Goal: Find specific page/section: Find specific page/section

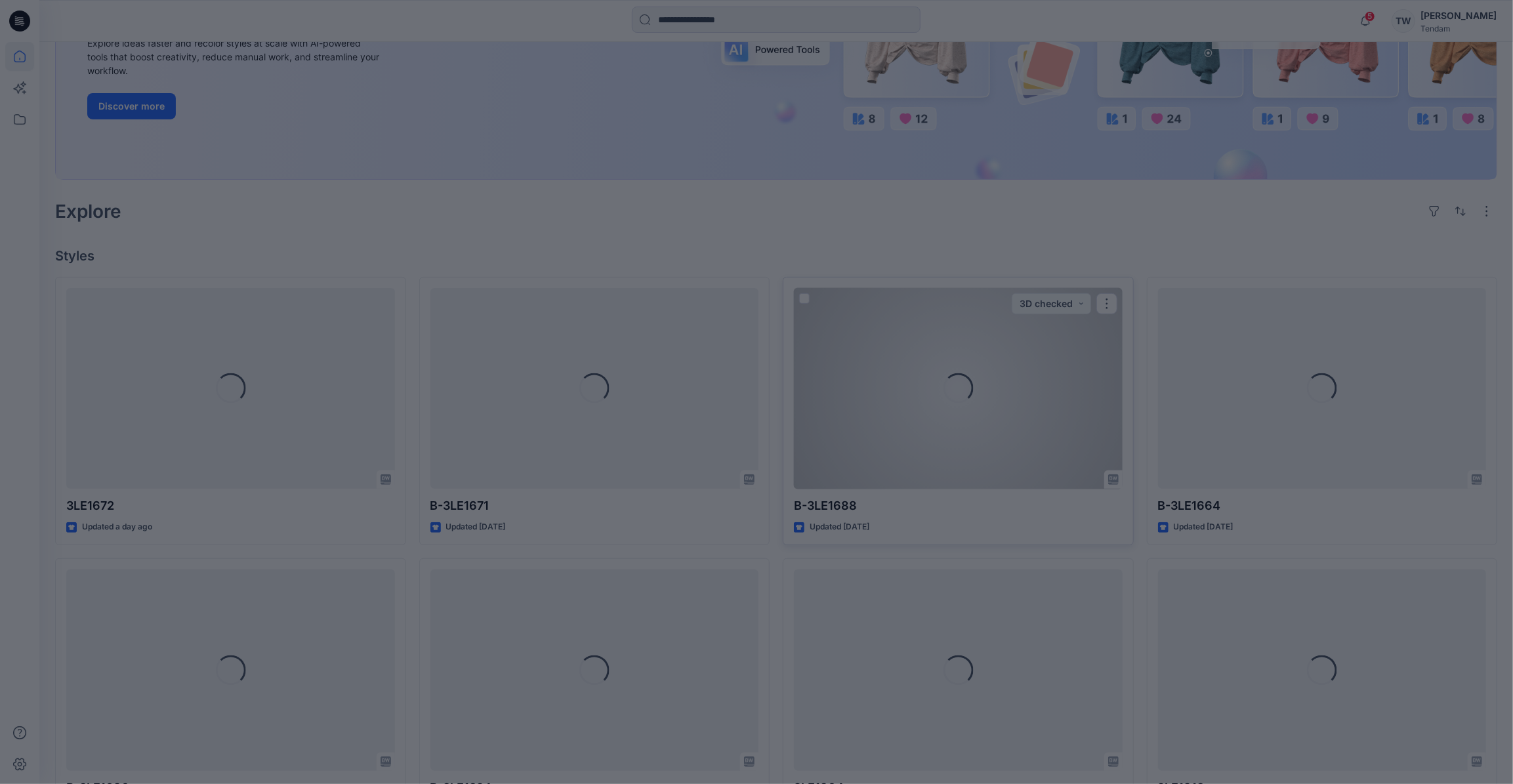
scroll to position [298, 0]
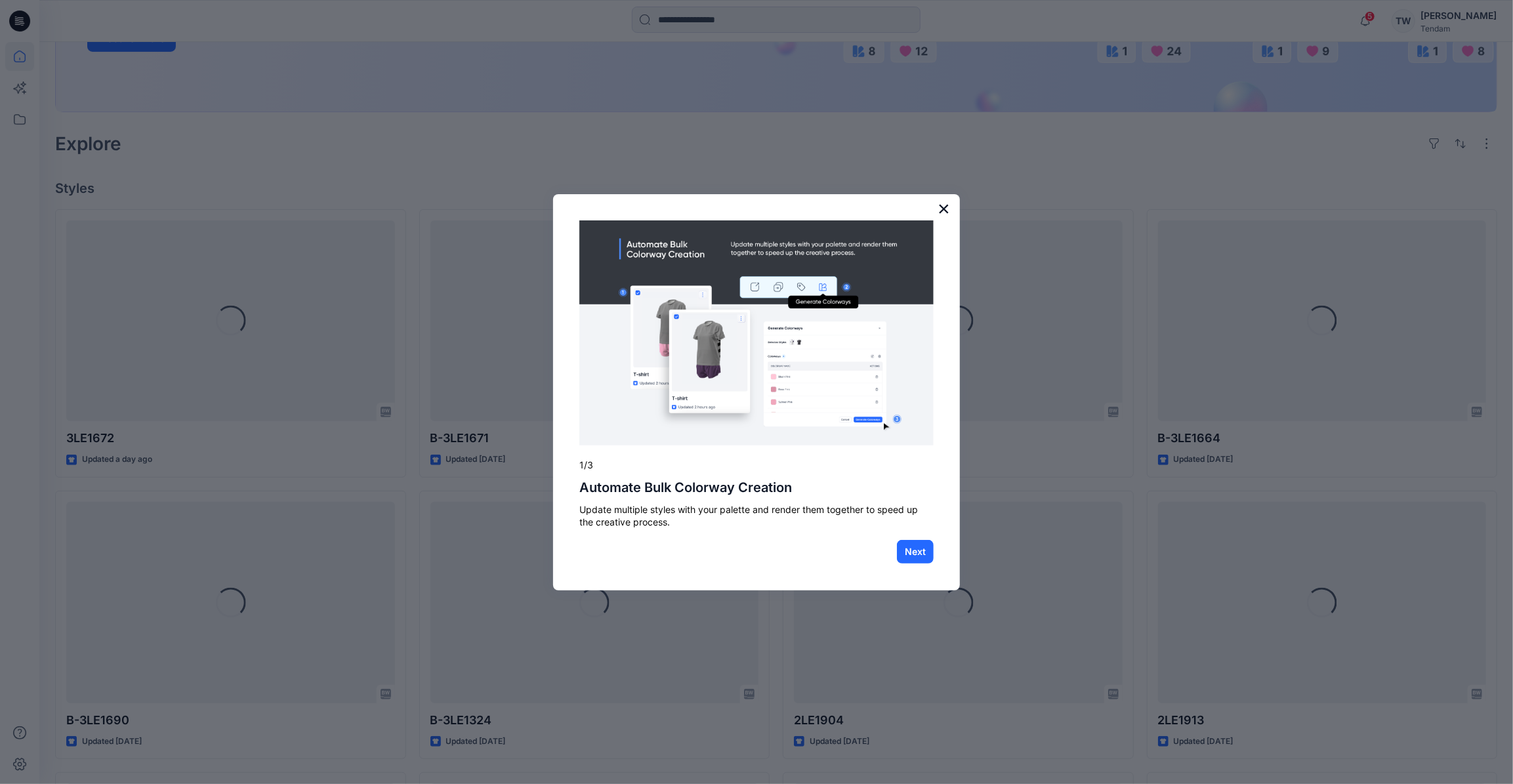
click at [947, 214] on button "×" at bounding box center [943, 208] width 12 height 21
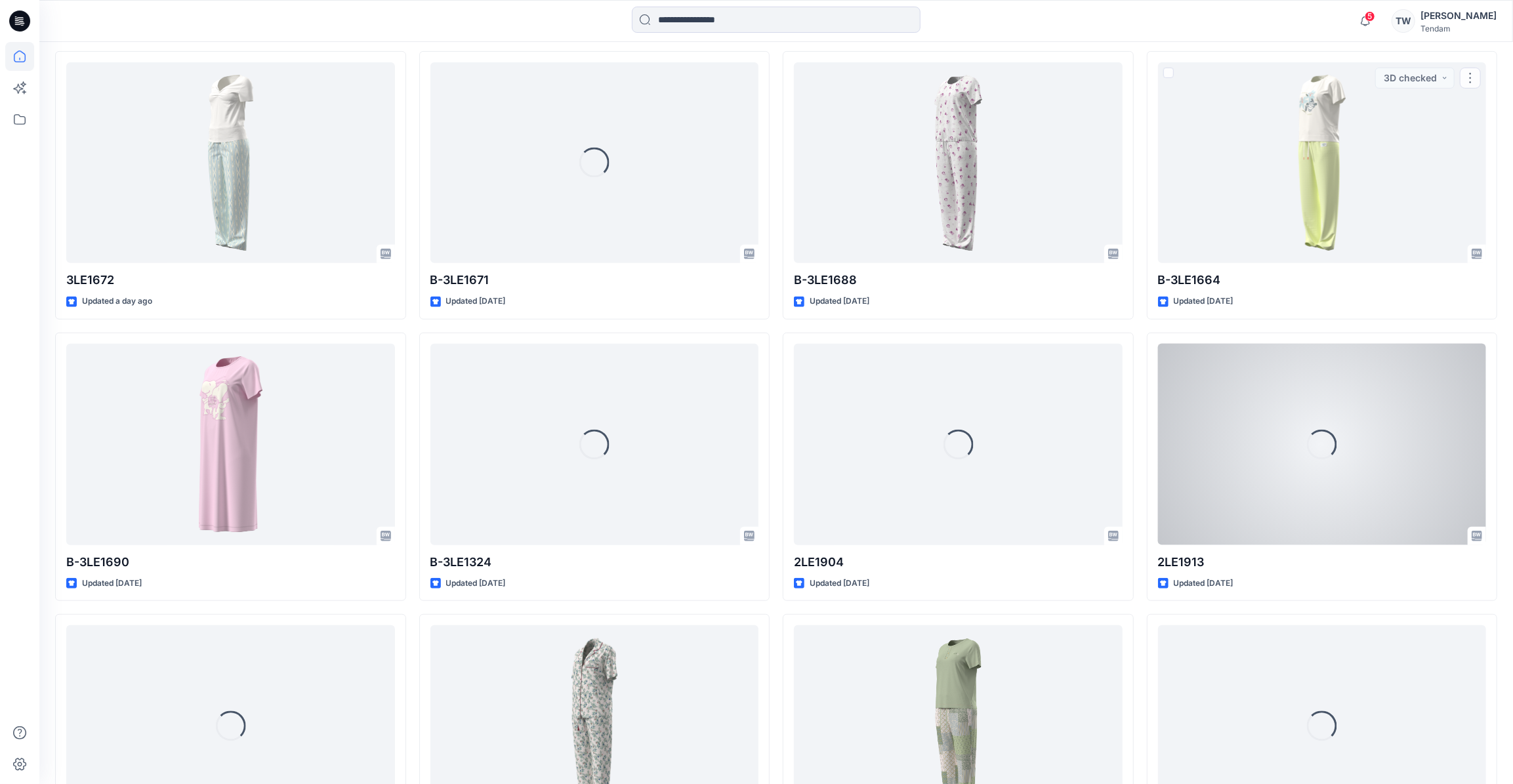
scroll to position [477, 0]
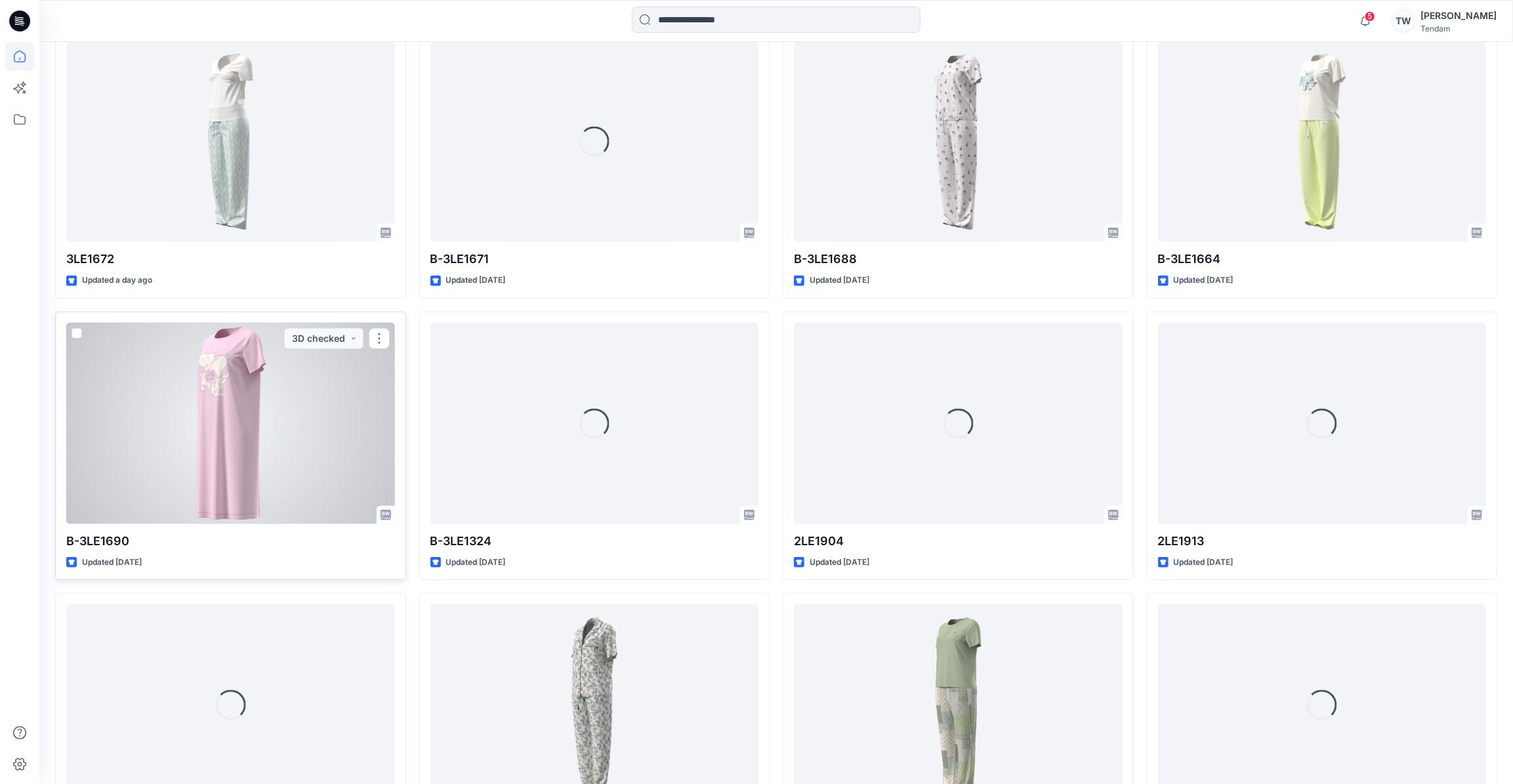
click at [263, 425] on div at bounding box center [230, 423] width 329 height 201
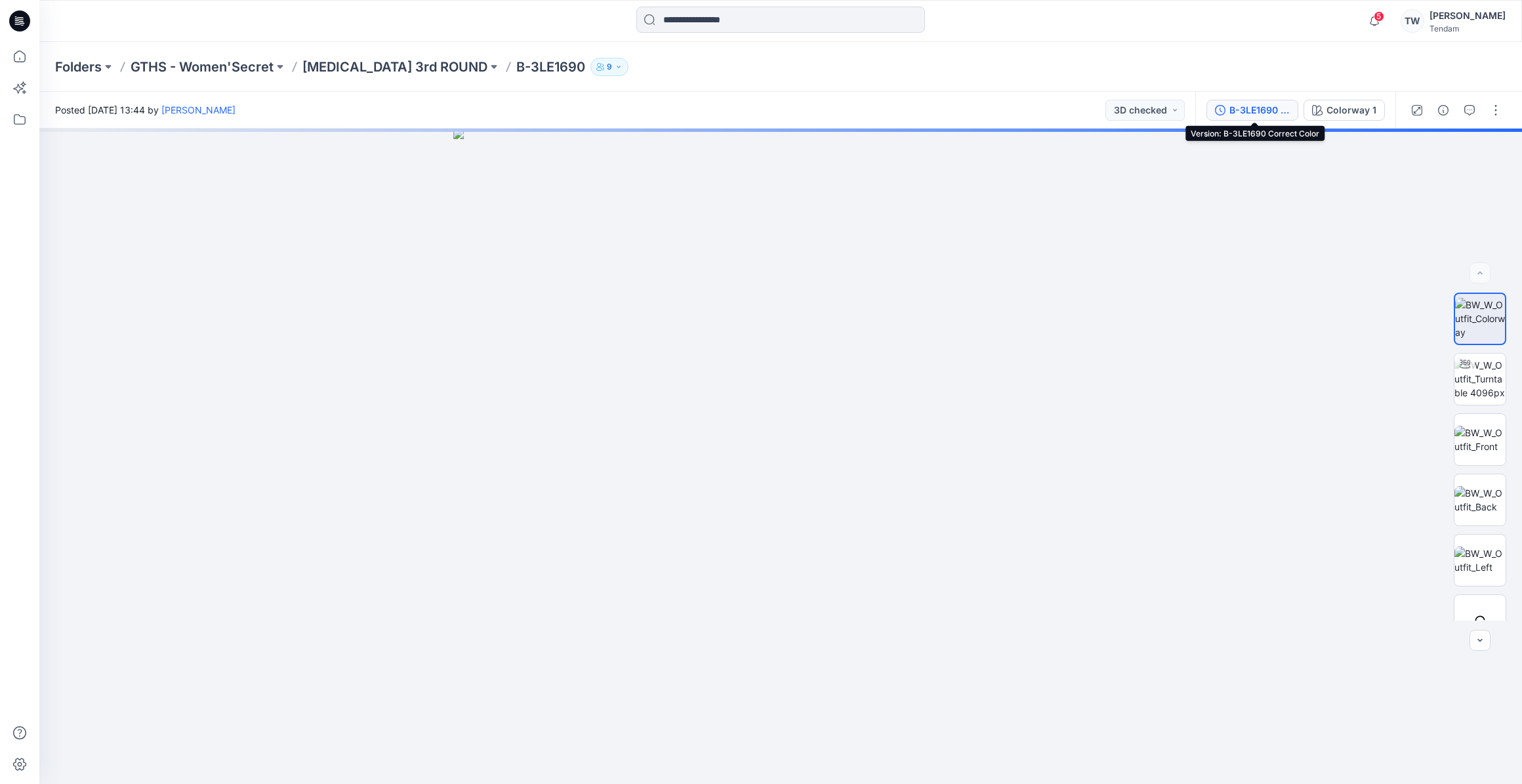
click at [1275, 111] on div "B-3LE1690 Correct Color" at bounding box center [1260, 109] width 60 height 14
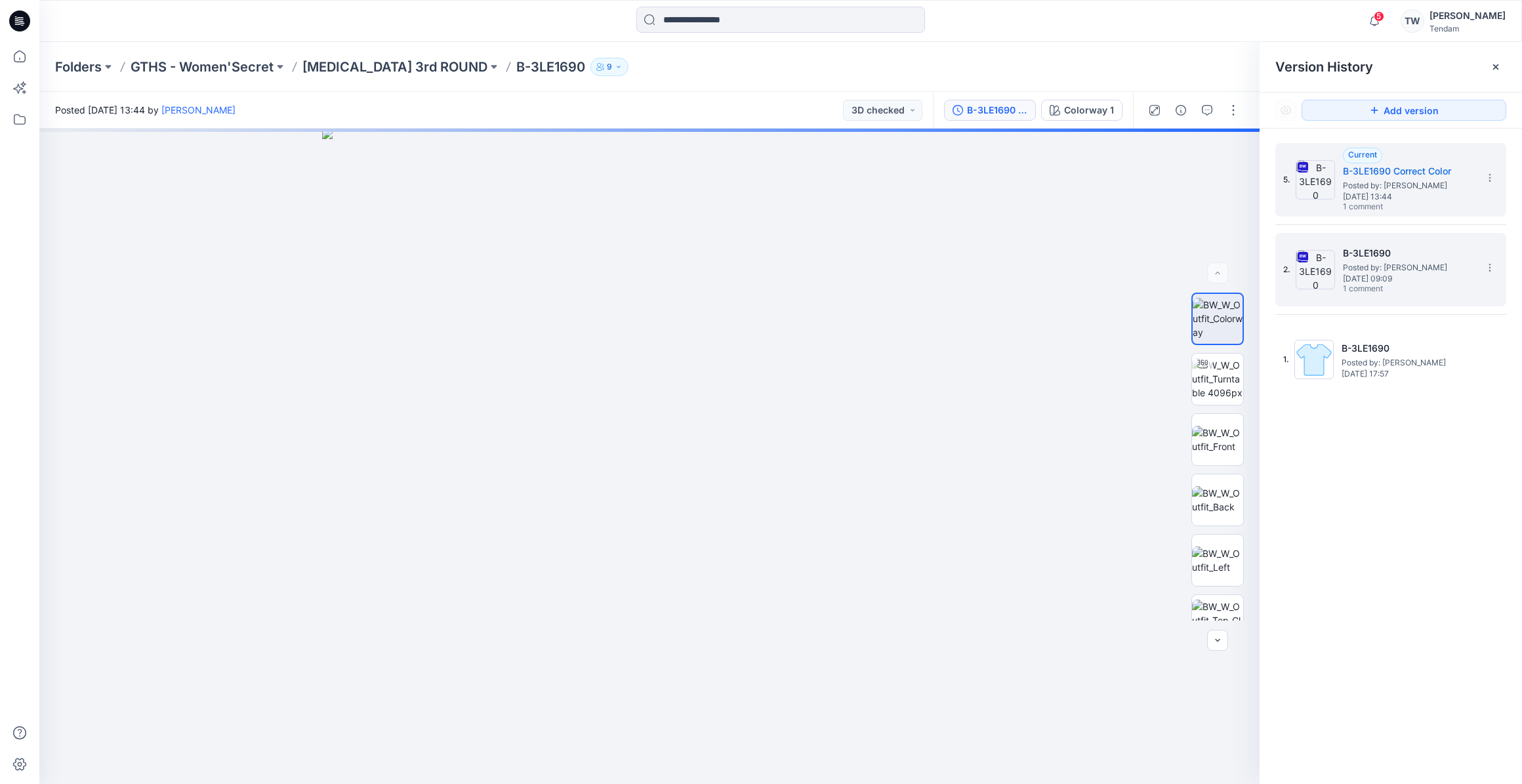
click at [1381, 276] on span "[DATE] 09:09" at bounding box center [1409, 278] width 131 height 9
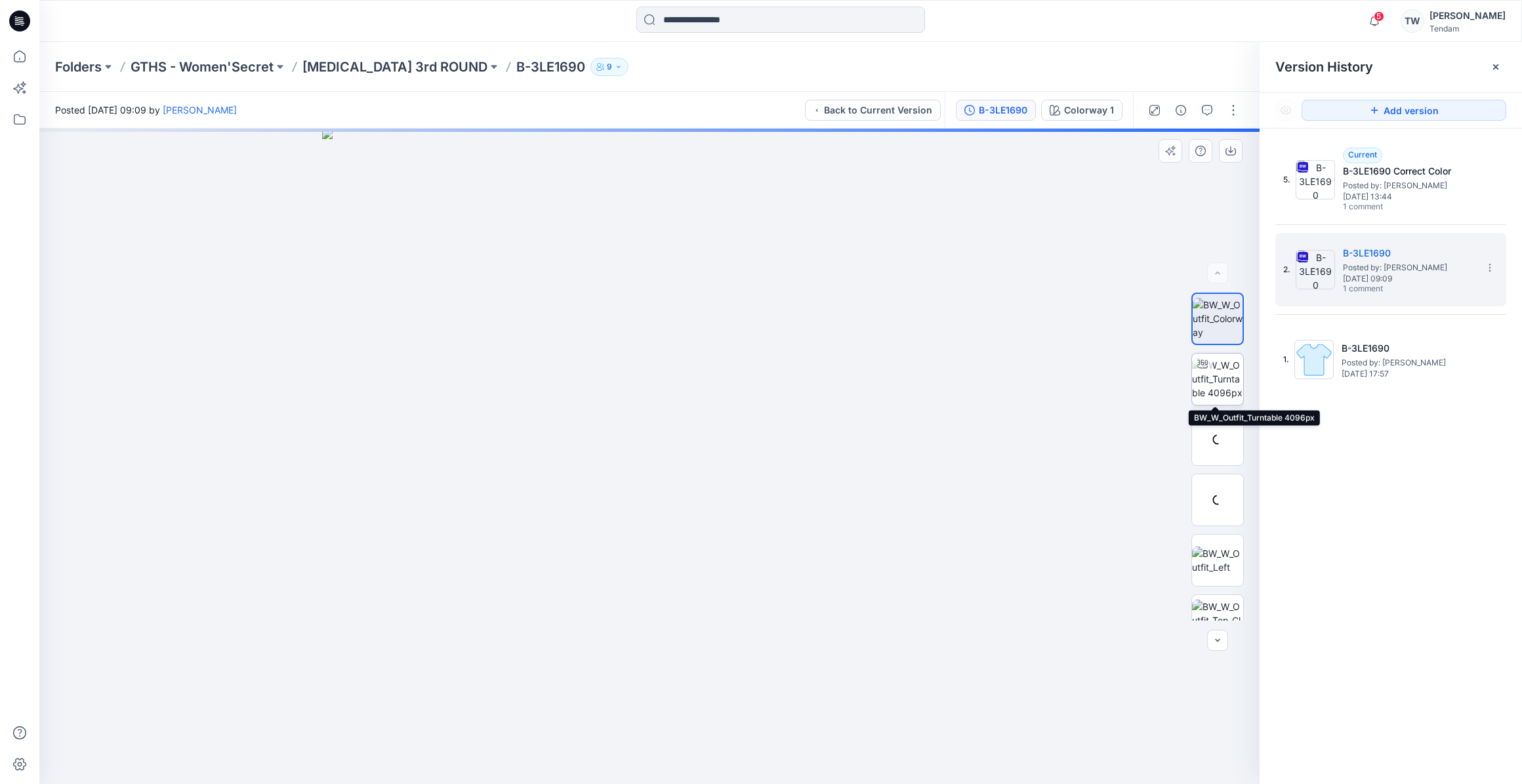
click at [1217, 381] on img at bounding box center [1218, 379] width 51 height 41
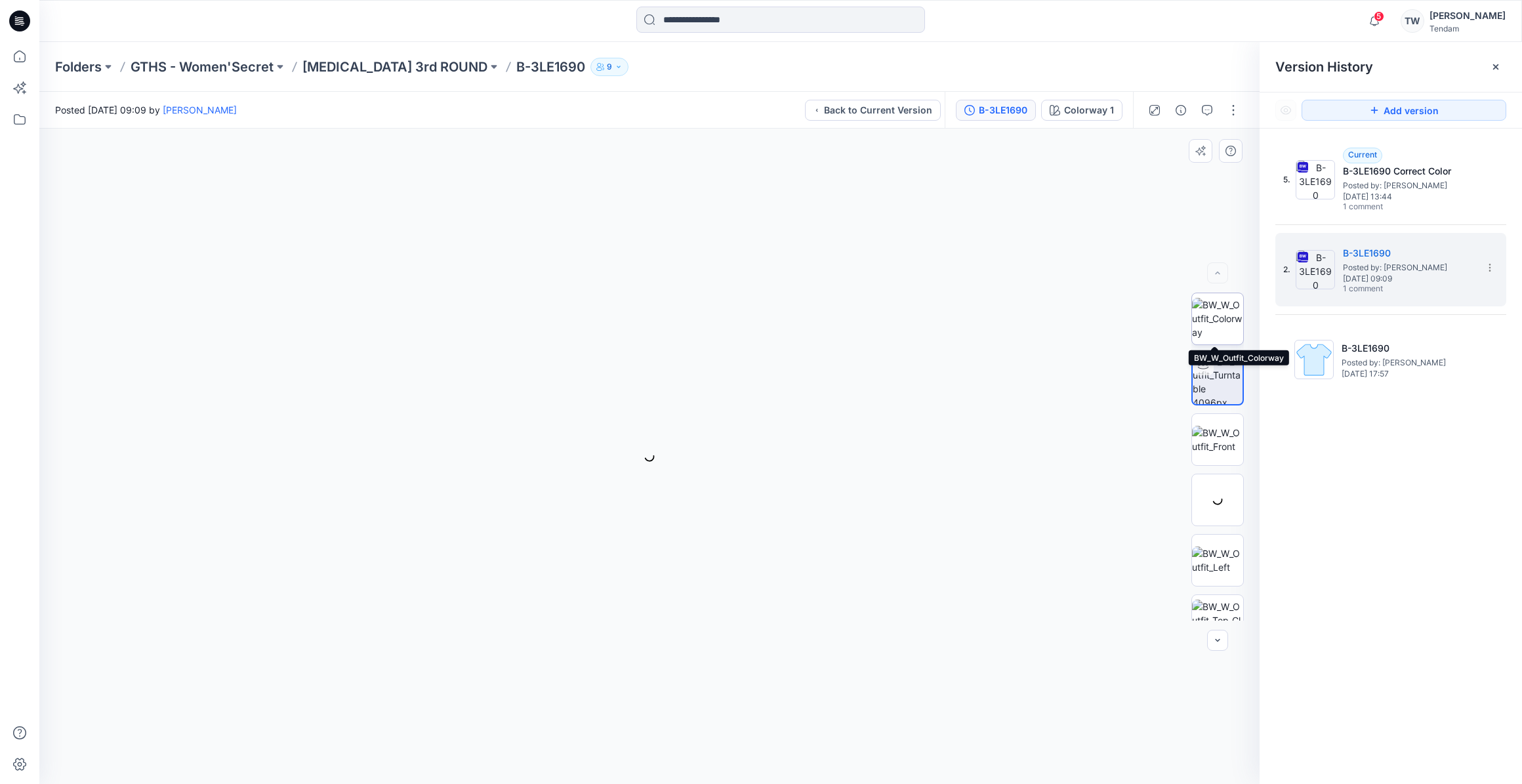
click at [1220, 316] on img at bounding box center [1218, 319] width 51 height 41
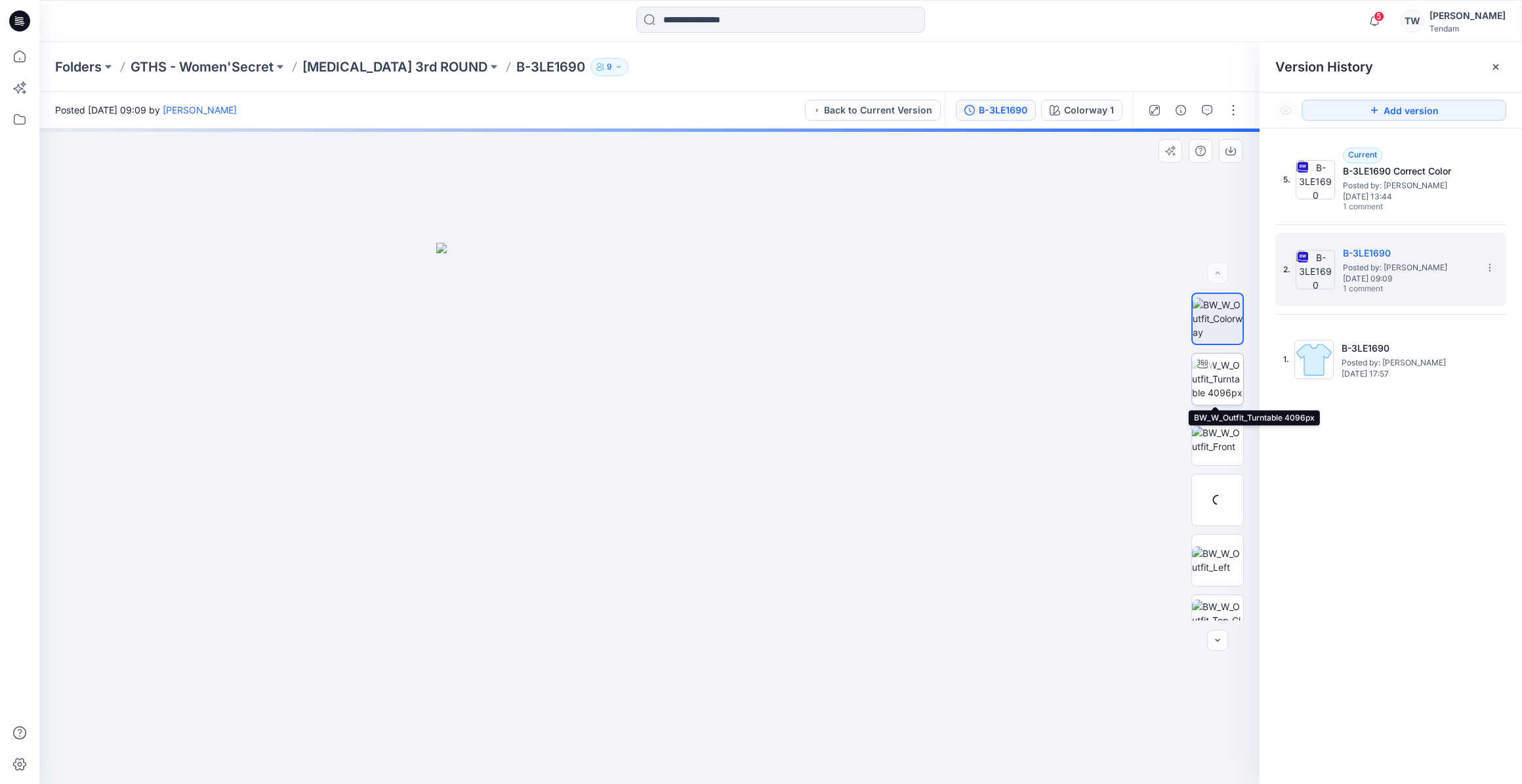
click at [1220, 374] on img at bounding box center [1218, 379] width 51 height 41
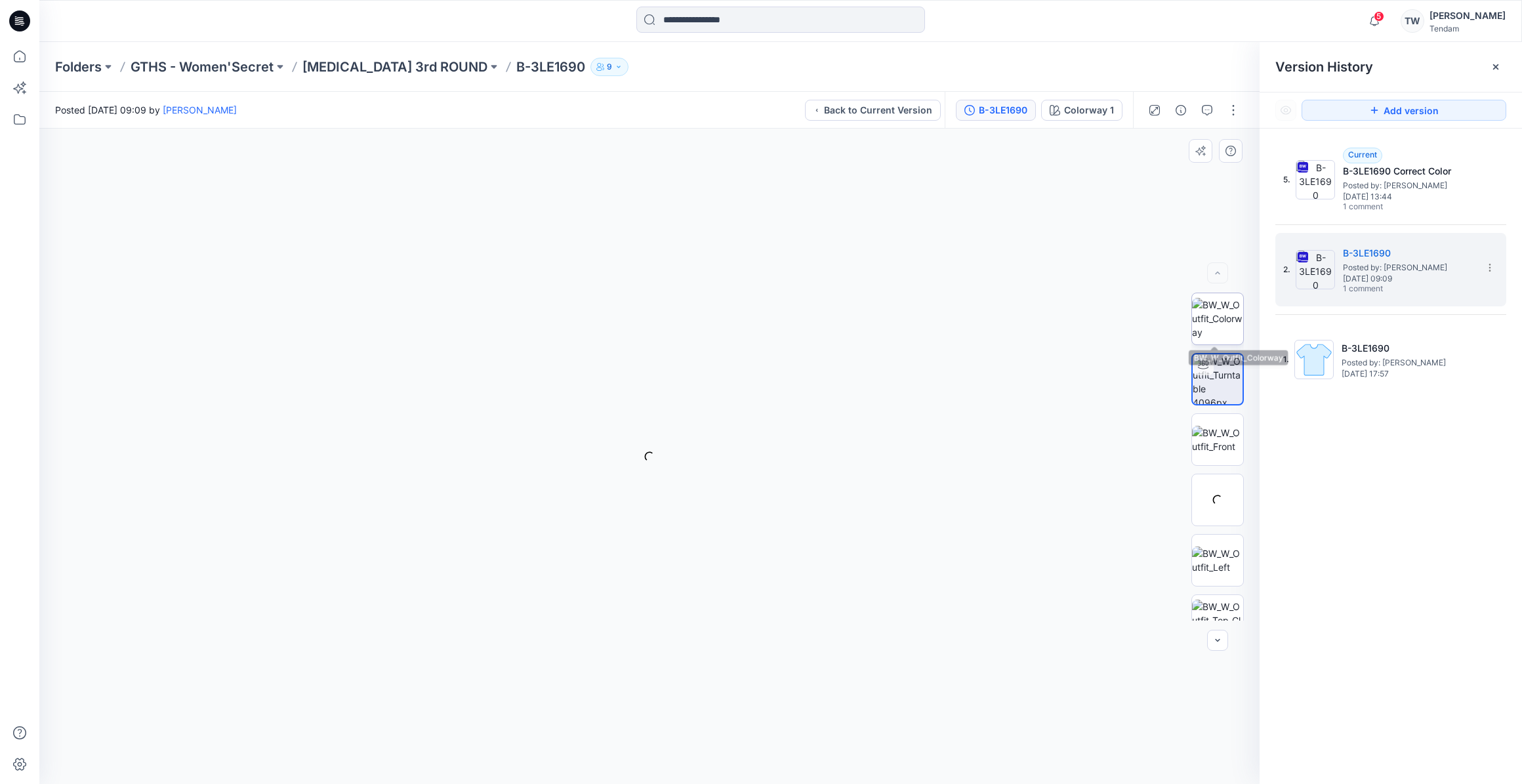
click at [1207, 320] on img at bounding box center [1218, 319] width 51 height 41
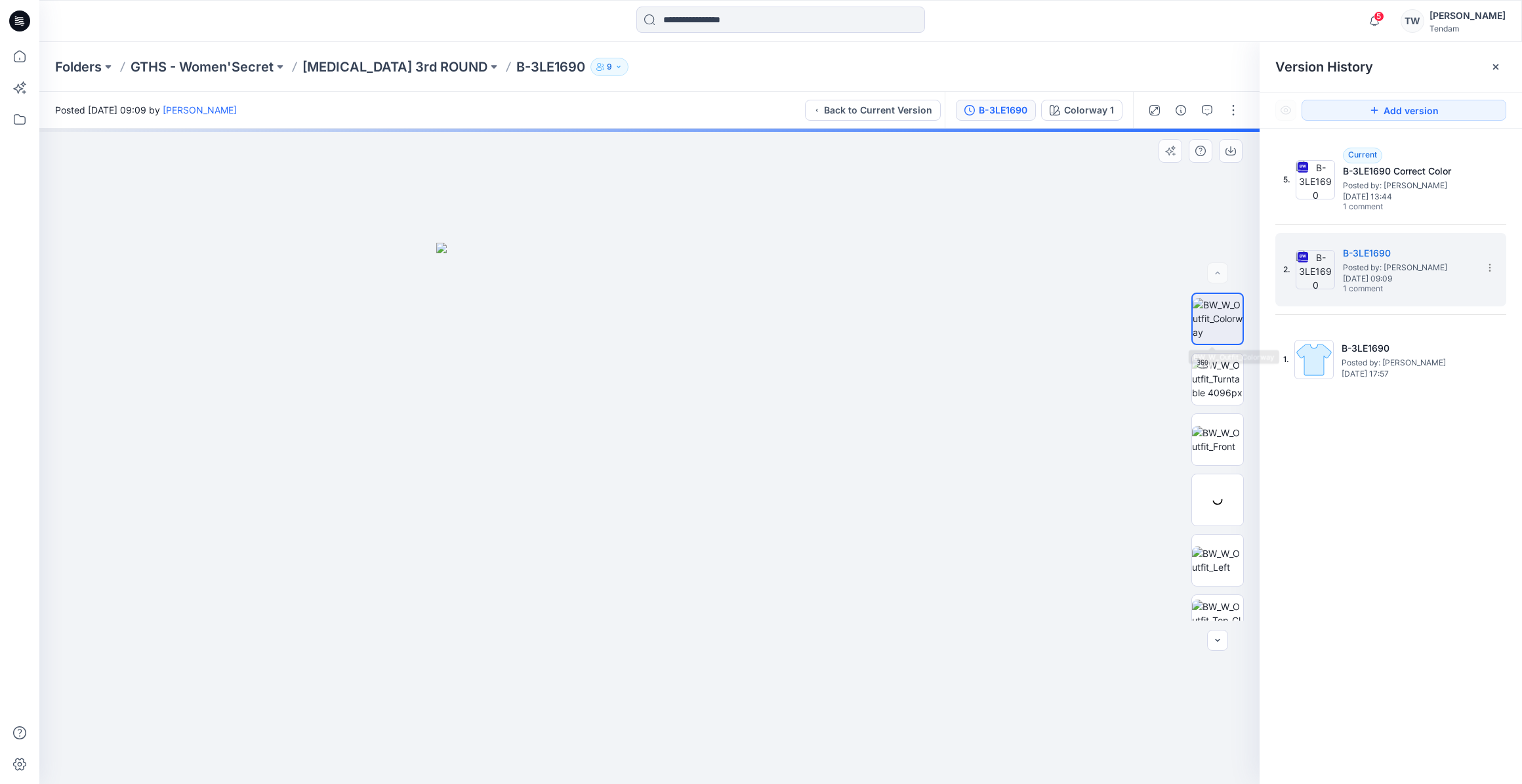
drag, startPoint x: 1235, startPoint y: 297, endPoint x: 1227, endPoint y: 308, distance: 13.6
click at [1230, 305] on img at bounding box center [1218, 319] width 50 height 41
click at [1226, 309] on img at bounding box center [1218, 319] width 50 height 41
click at [1317, 187] on img at bounding box center [1316, 180] width 40 height 40
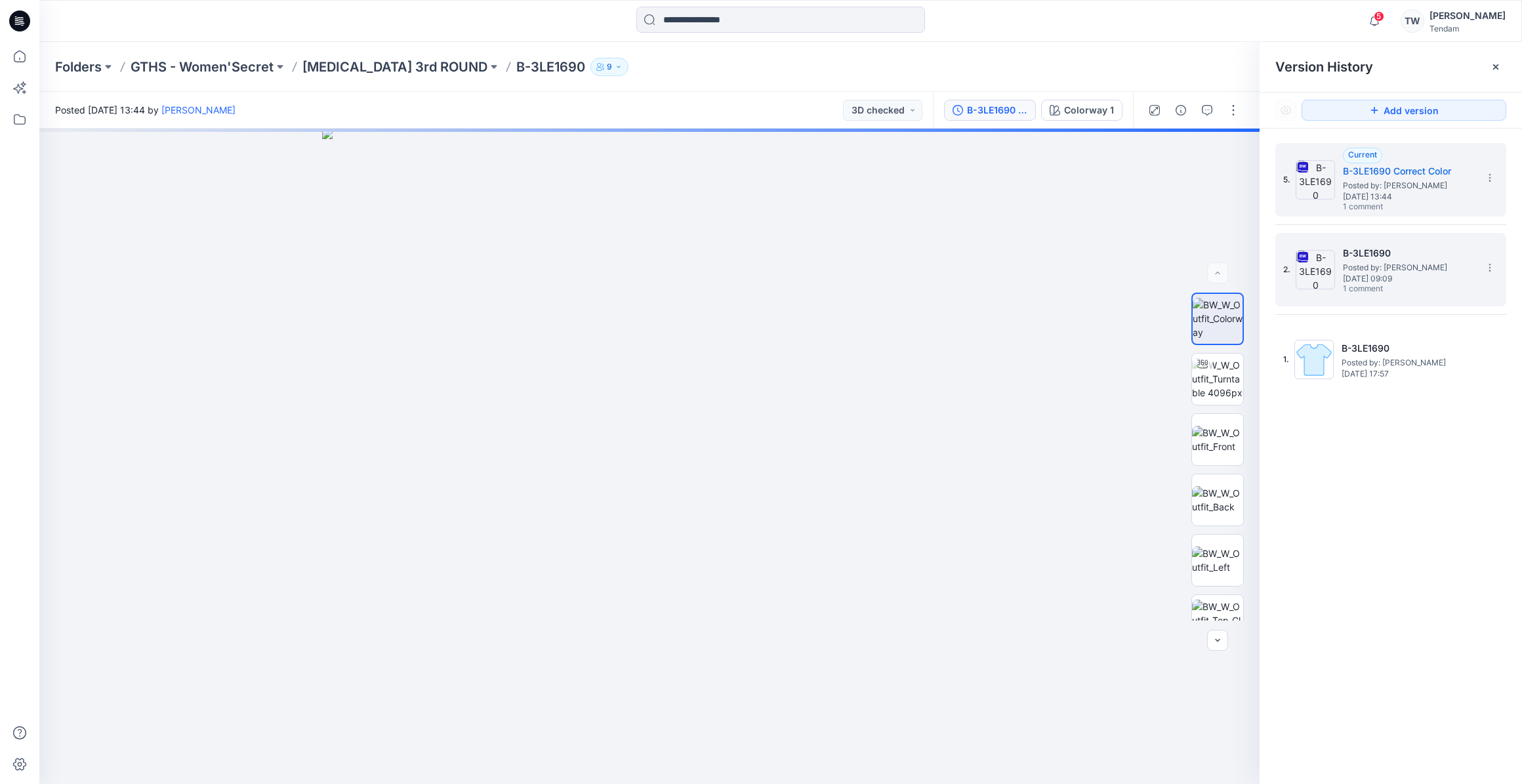
click at [1310, 254] on img at bounding box center [1316, 270] width 40 height 40
click at [1319, 190] on img at bounding box center [1316, 180] width 40 height 40
click at [1414, 259] on h5 "B-3LE1690" at bounding box center [1409, 253] width 131 height 16
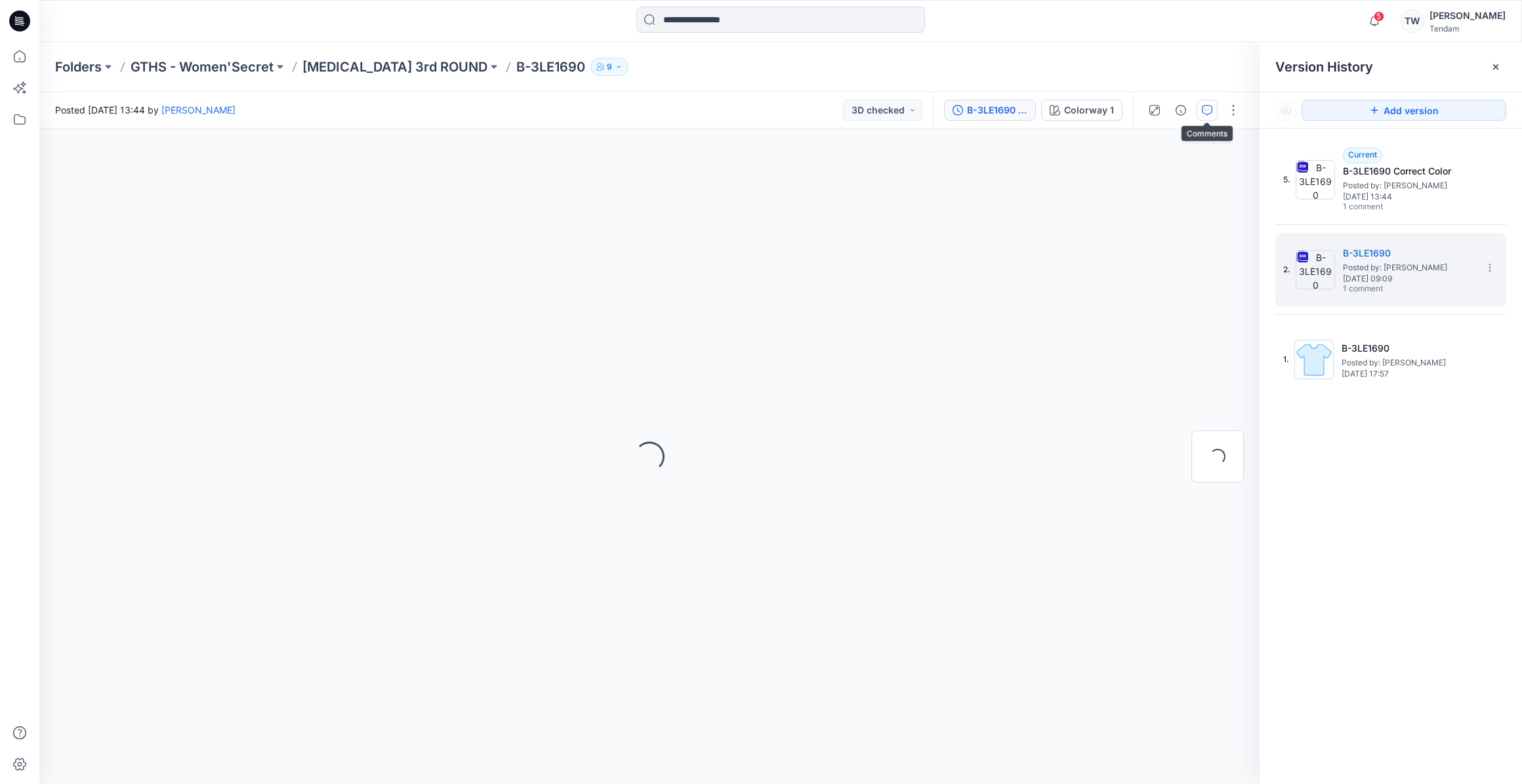
click at [1209, 115] on button "button" at bounding box center [1207, 109] width 21 height 21
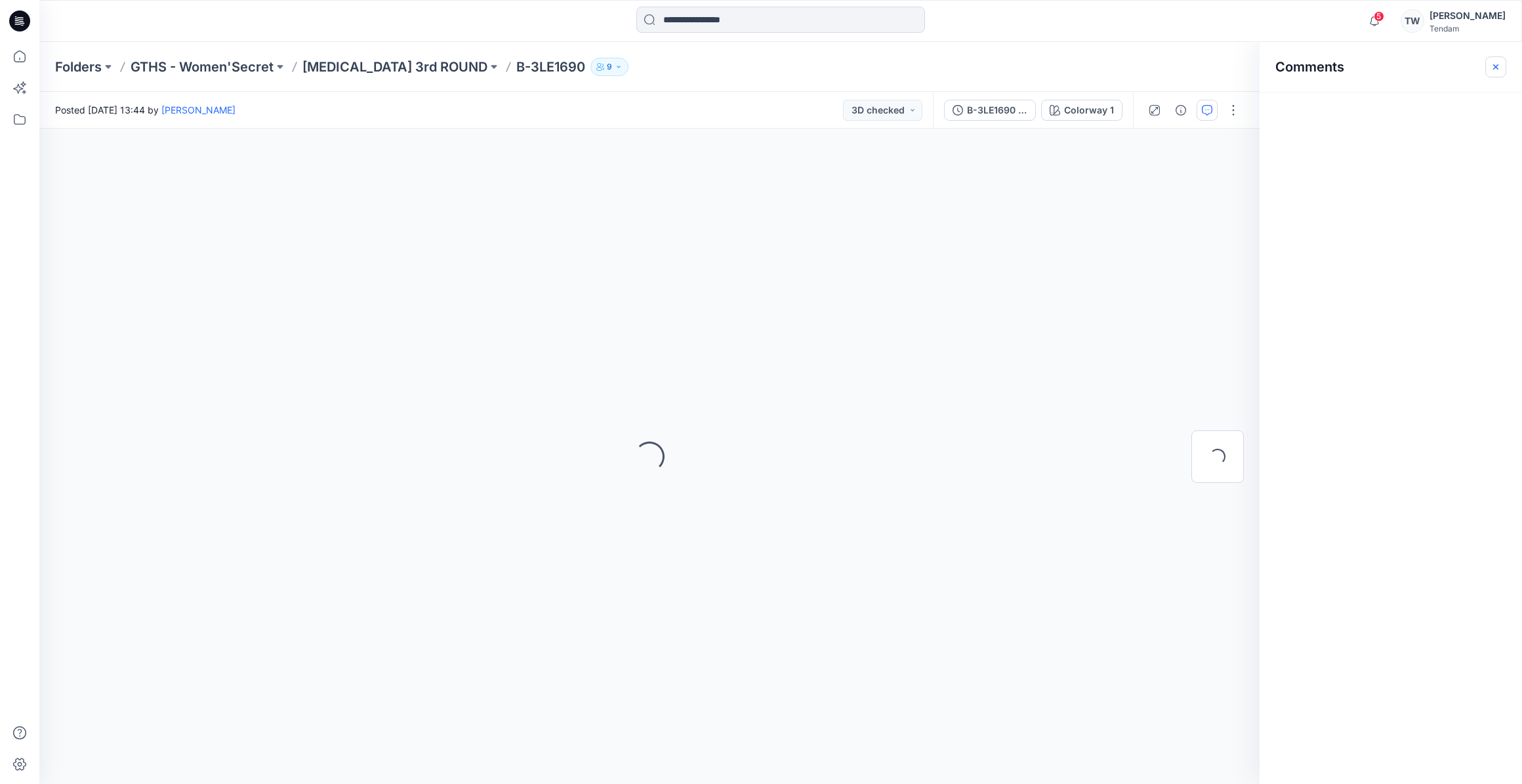
click at [1495, 70] on icon "button" at bounding box center [1496, 66] width 11 height 11
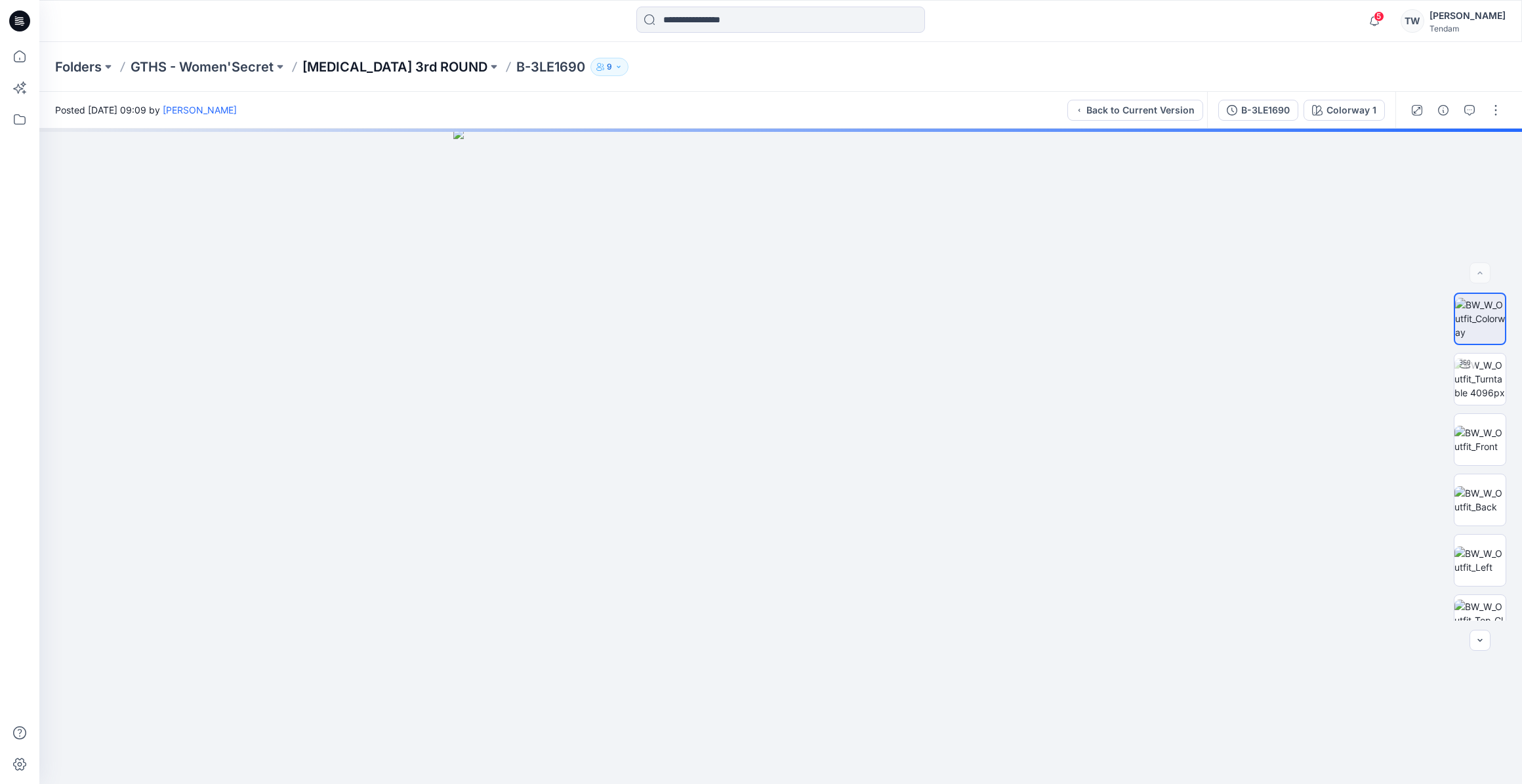
click at [349, 61] on p "[MEDICAL_DATA] 3rd ROUND" at bounding box center [394, 67] width 185 height 18
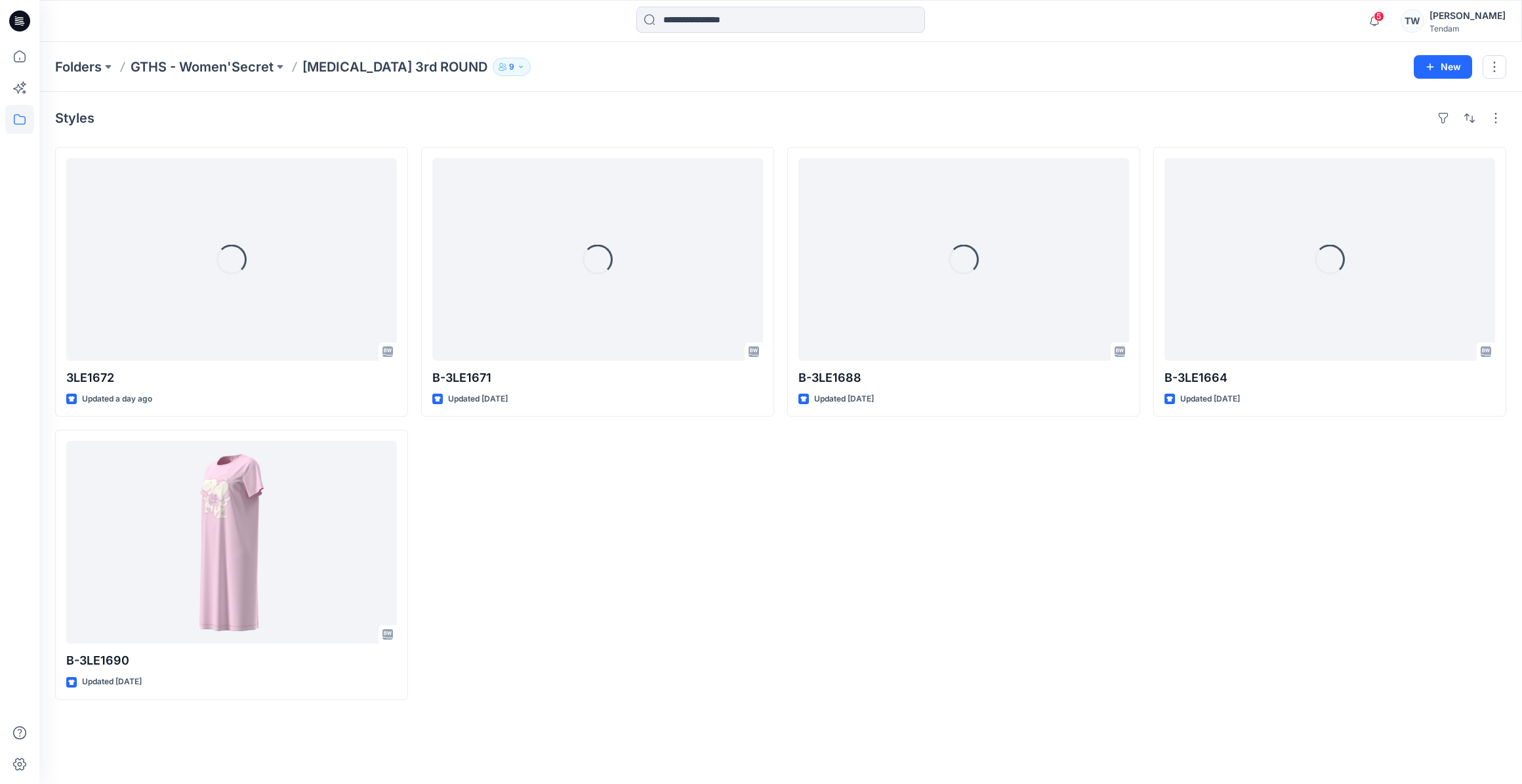
drag, startPoint x: 811, startPoint y: 570, endPoint x: 821, endPoint y: 567, distance: 10.4
click at [811, 570] on div "Loading... B-3LE1688 Updated [DATE]" at bounding box center [964, 424] width 353 height 553
